Goal: Transaction & Acquisition: Purchase product/service

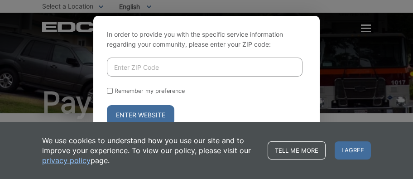
click at [130, 68] on input "Enter ZIP Code" at bounding box center [205, 67] width 196 height 19
type input "92028"
click at [109, 88] on input "Remember my preference" at bounding box center [110, 91] width 6 height 6
checkbox input "true"
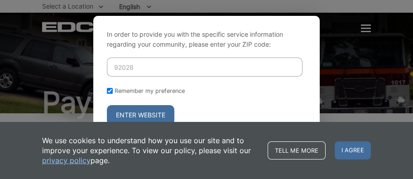
click at [143, 114] on button "Enter Website" at bounding box center [140, 115] width 67 height 20
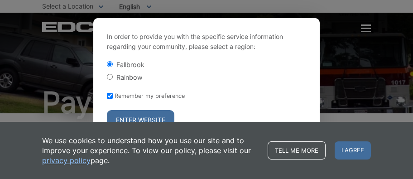
click at [349, 151] on span "I agree" at bounding box center [353, 150] width 36 height 18
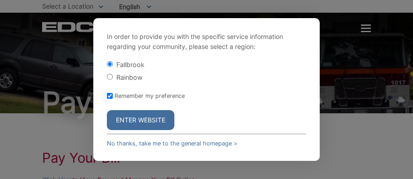
click at [125, 117] on button "Enter Website" at bounding box center [140, 120] width 67 height 20
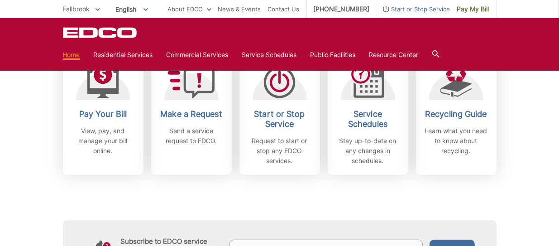
scroll to position [283, 0]
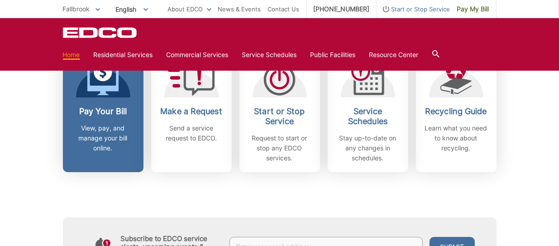
click at [100, 120] on div "Pay Your Bill View, pay, and manage your bill online." at bounding box center [103, 129] width 67 height 47
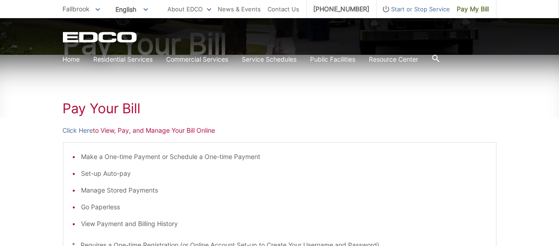
scroll to position [113, 0]
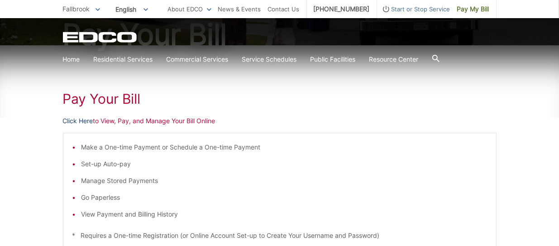
click at [80, 120] on link "Click Here" at bounding box center [78, 121] width 30 height 10
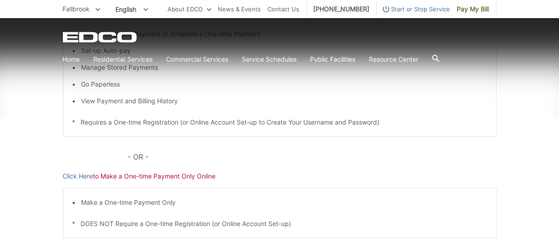
scroll to position [283, 0]
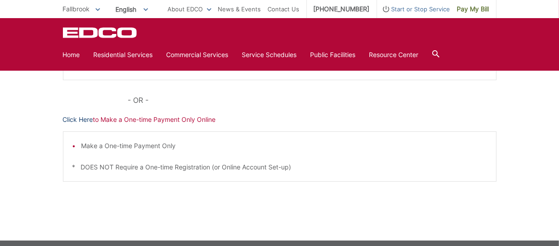
click at [86, 119] on link "Click Here" at bounding box center [78, 120] width 30 height 10
